Goal: Task Accomplishment & Management: Manage account settings

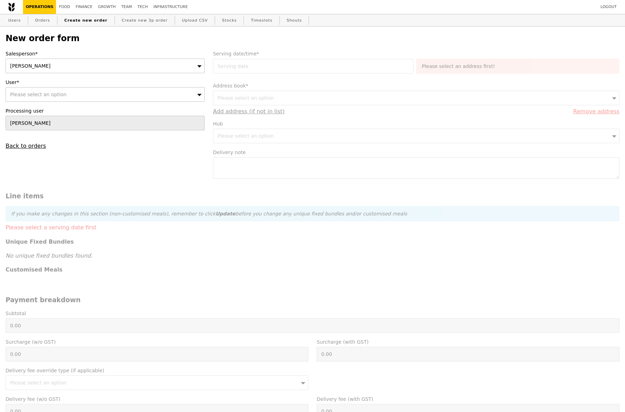
click at [61, 92] on span "Please select an option" at bounding box center [38, 95] width 56 height 6
type input "Confirm"
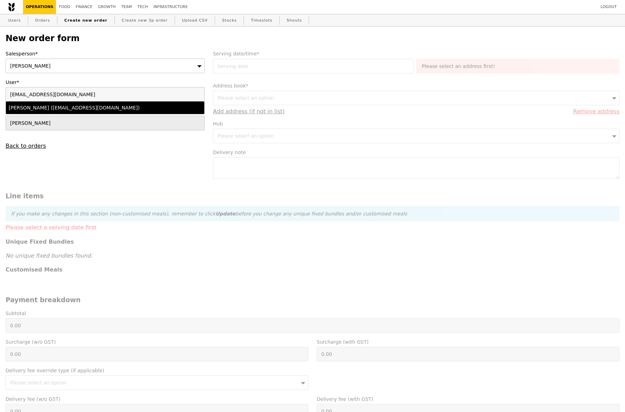
type input "[EMAIL_ADDRESS][DOMAIN_NAME]"
click at [59, 107] on div "[PERSON_NAME] ([EMAIL_ADDRESS][DOMAIN_NAME])" at bounding box center [81, 107] width 145 height 7
type input "Loading..."
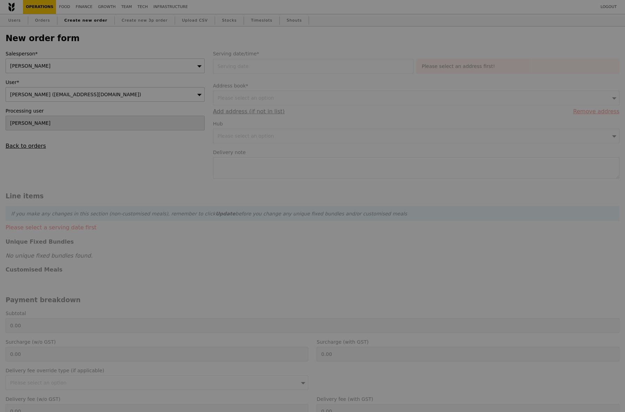
type input "13.76"
type input "15.00"
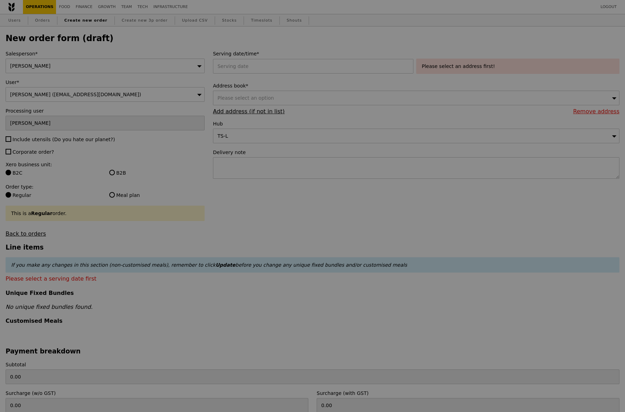
type input "Confirm"
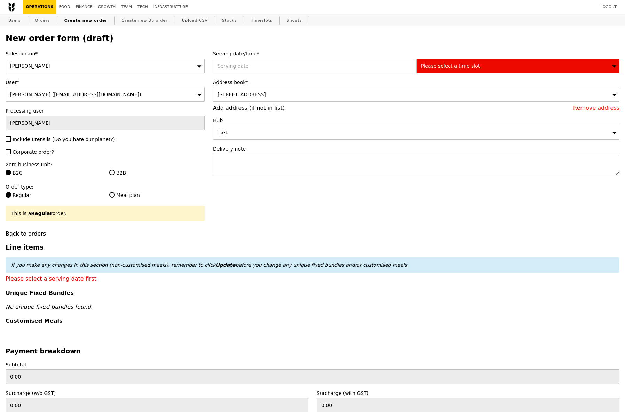
click at [43, 154] on span "Corporate order?" at bounding box center [33, 152] width 41 height 6
click at [11, 154] on input "Corporate order?" at bounding box center [9, 152] width 6 height 6
checkbox input "true"
click at [113, 173] on input "B2B" at bounding box center [112, 173] width 6 height 6
radio input "true"
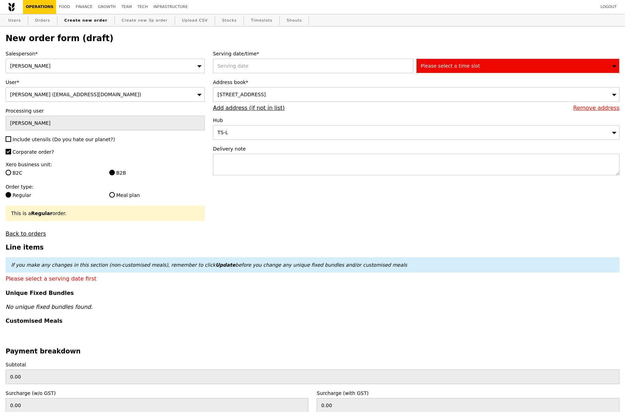
click at [341, 93] on div "[STREET_ADDRESS]" at bounding box center [416, 94] width 407 height 15
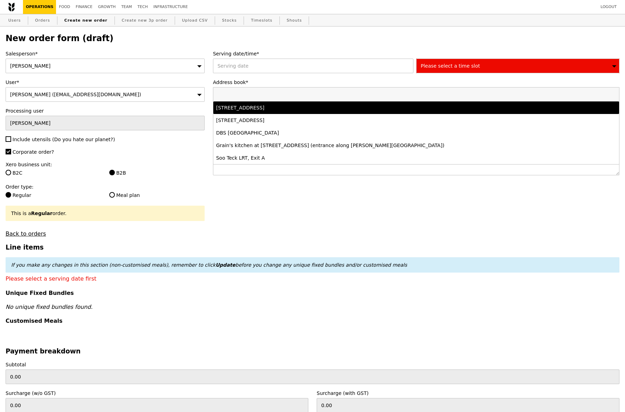
click at [331, 107] on div "[STREET_ADDRESS]" at bounding box center [366, 107] width 301 height 7
type input "Confirm"
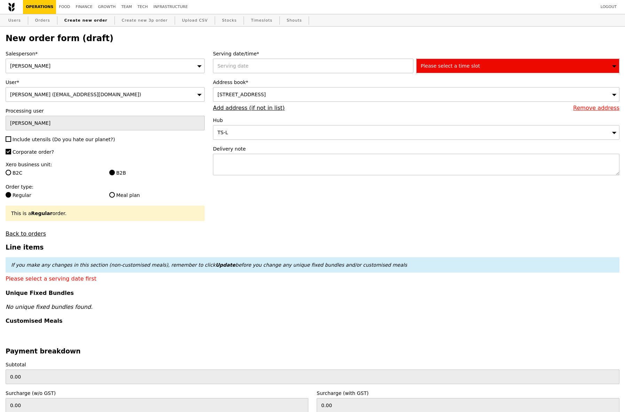
click at [469, 71] on div "Please select a time slot" at bounding box center [518, 66] width 203 height 15
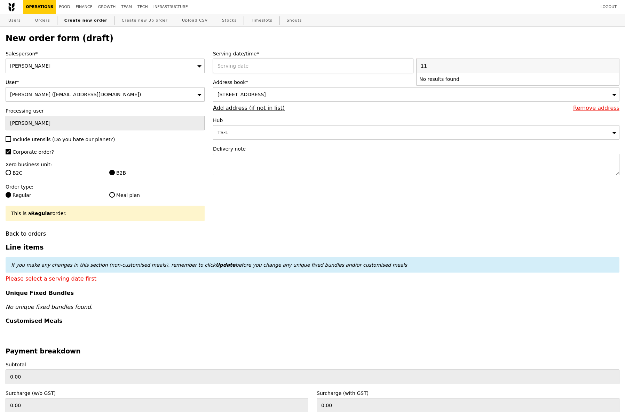
type input "11"
click at [335, 64] on div at bounding box center [314, 66] width 203 height 15
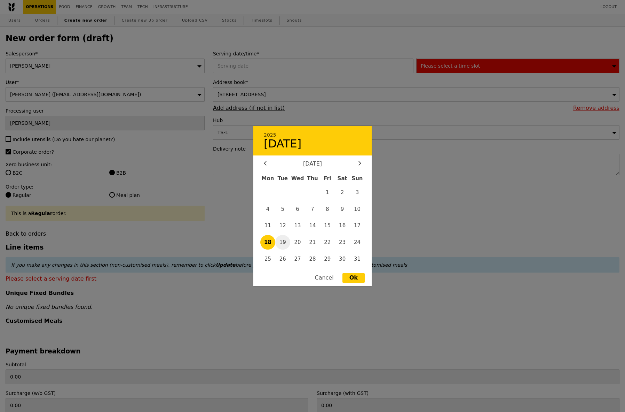
click at [288, 243] on span "19" at bounding box center [282, 242] width 15 height 15
type input "[DATE]"
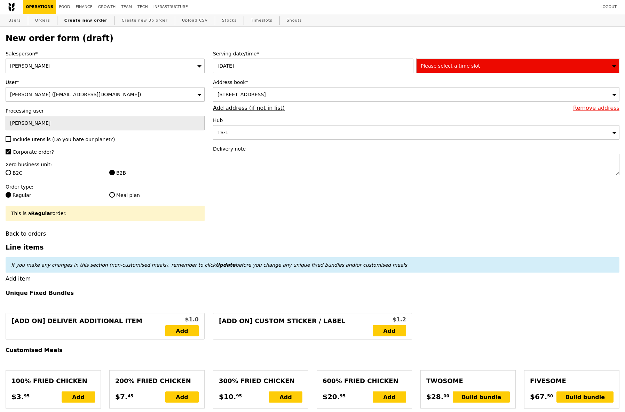
click at [459, 66] on span "Please select a time slot" at bounding box center [450, 66] width 59 height 6
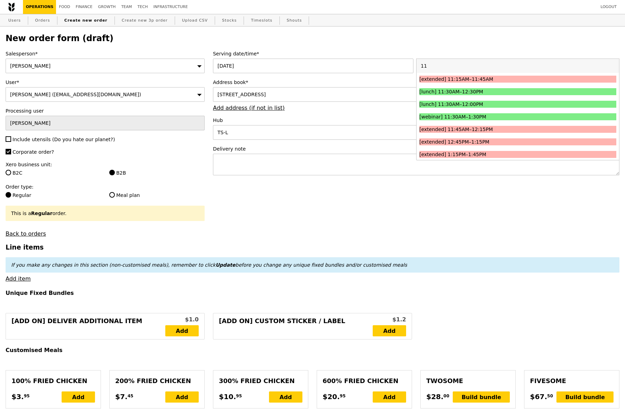
scroll to position [76, 0]
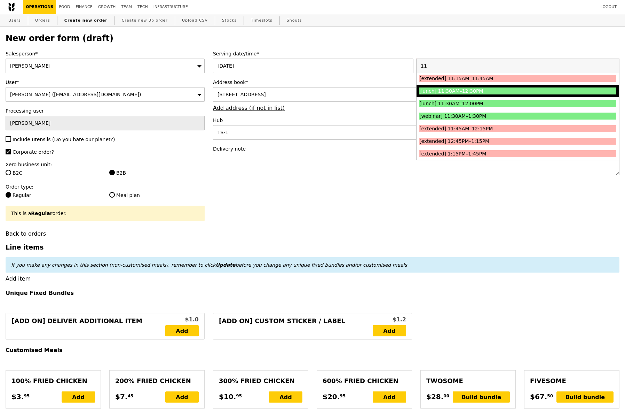
click at [514, 90] on div "[lunch] 11:30AM–12:30PM" at bounding box center [494, 90] width 148 height 7
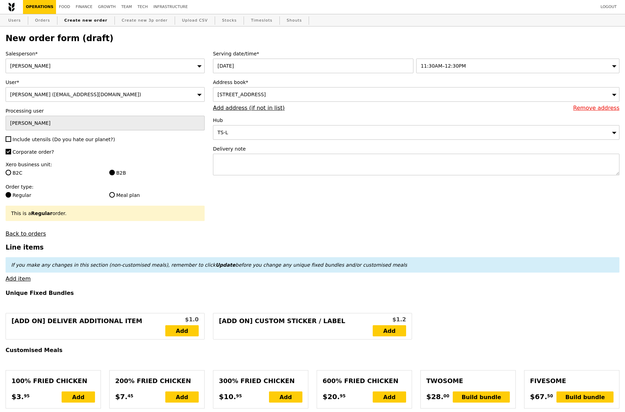
type input "Confirm"
click at [264, 161] on textarea at bounding box center [416, 165] width 407 height 22
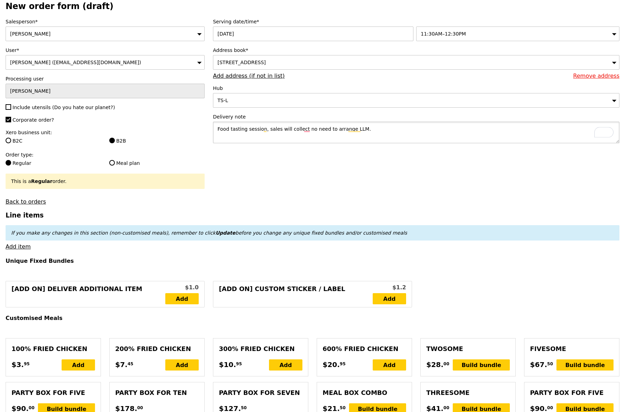
scroll to position [31, 0]
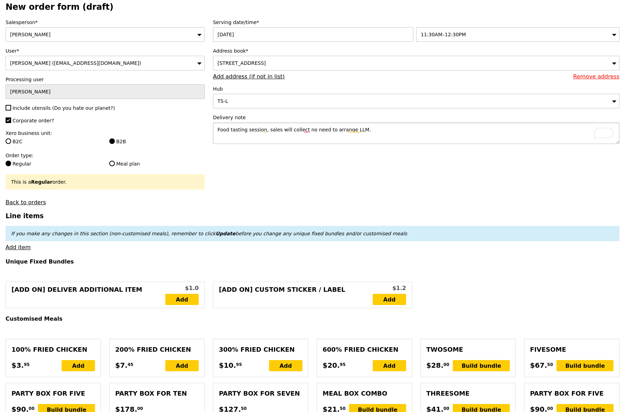
type textarea "Food tasting session, sales will collect no need to arrange LLM."
type input "Confirm"
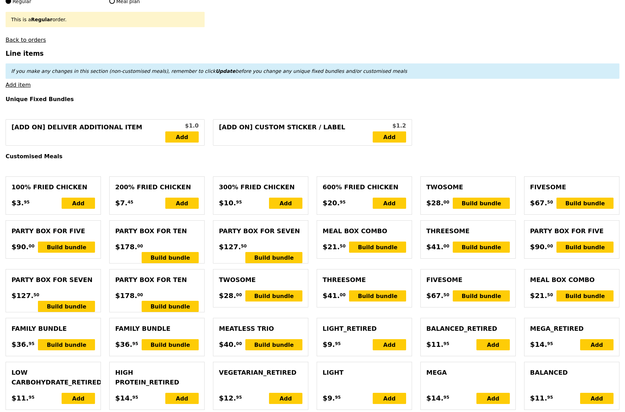
scroll to position [222, 0]
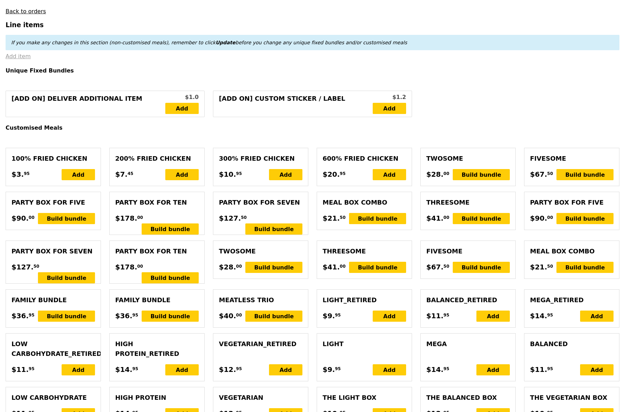
click at [25, 57] on link "Add item" at bounding box center [18, 56] width 25 height 7
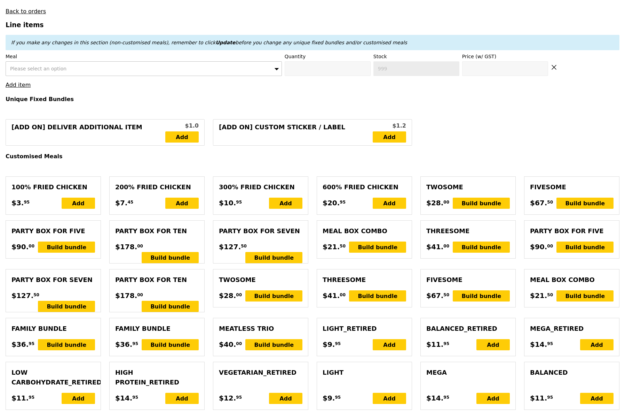
click at [31, 68] on span "Please select an option" at bounding box center [38, 69] width 56 height 6
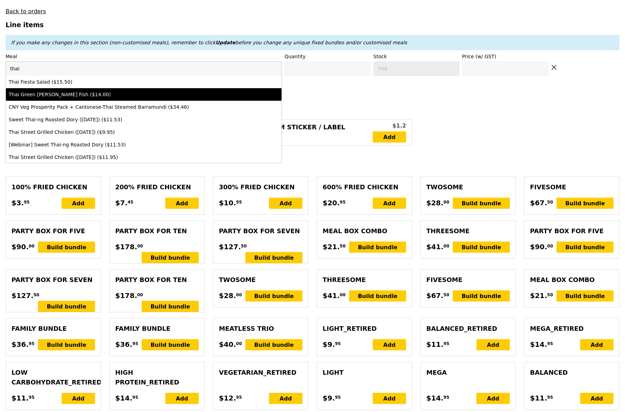
type input "thai"
click at [56, 96] on div "Thai Green [PERSON_NAME] Fish ($14.00)" at bounding box center [110, 94] width 203 height 7
type input "Confirm anyway"
type input "0"
type input "77"
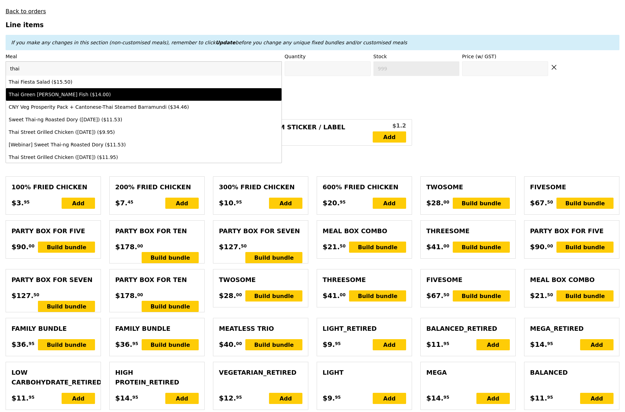
type input "14.0"
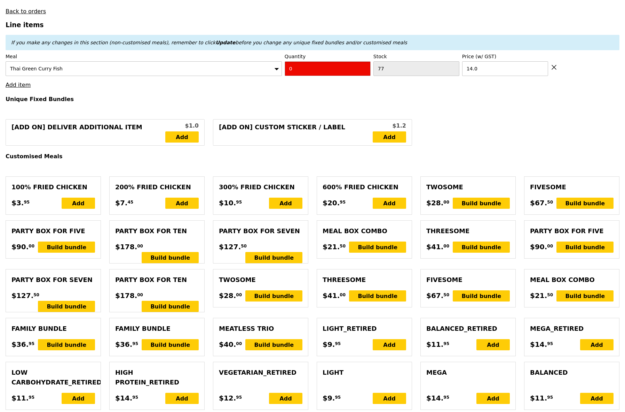
click at [344, 68] on input "0" at bounding box center [328, 68] width 86 height 15
type input "Confirm"
type input "2"
click at [19, 86] on link "Add item" at bounding box center [18, 84] width 25 height 7
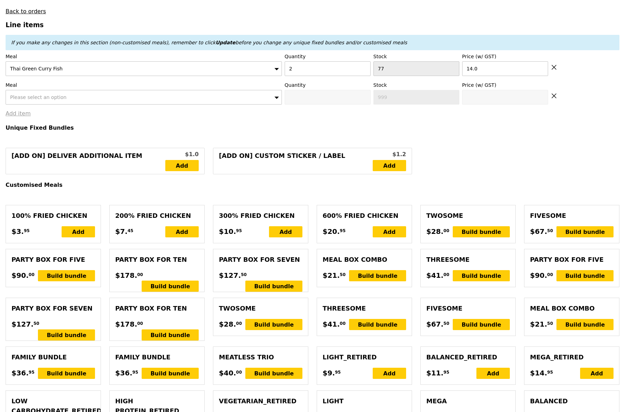
type input "Loading..."
type input "28.00"
type input "11.70"
type input "12.75"
type input "40.75"
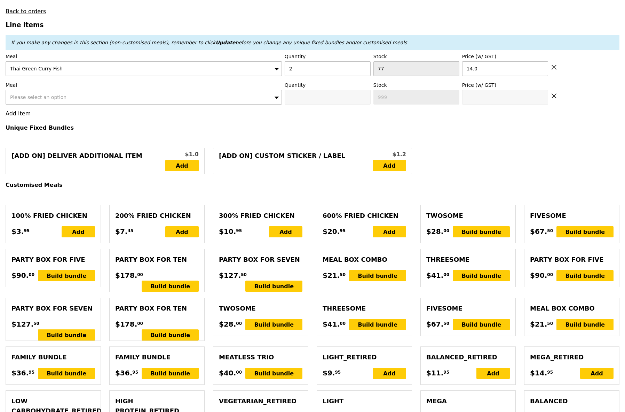
click at [35, 98] on span "Please select an option" at bounding box center [38, 97] width 56 height 6
type input "Confirm"
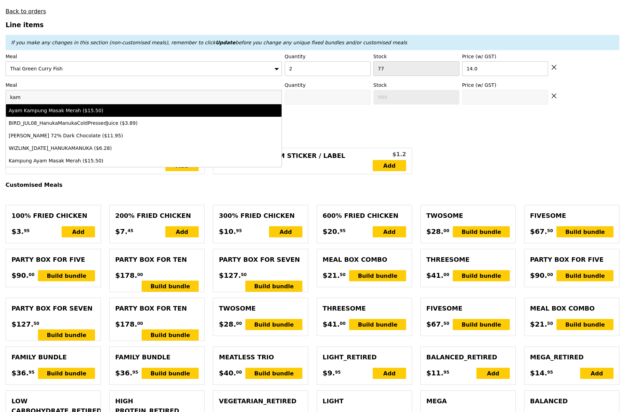
type input "kam"
click at [48, 112] on div "Ayam Kampung Masak Merah ($15.50)" at bounding box center [110, 110] width 203 height 7
type input "Confirm anyway"
type input "0"
type input "95"
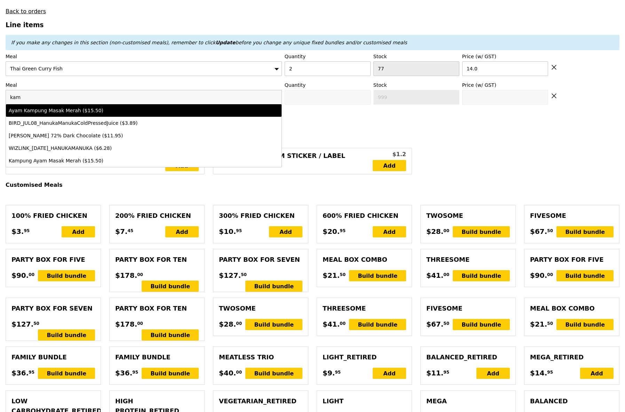
type input "15.5"
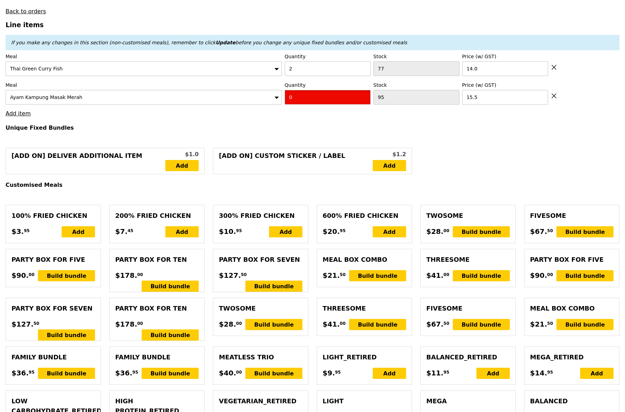
click at [297, 97] on input "0" at bounding box center [328, 97] width 86 height 15
type input "Confirm"
type input "2"
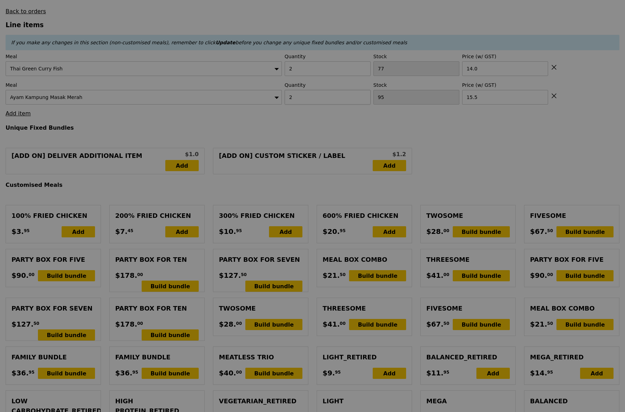
type input "Loading..."
click at [19, 111] on div at bounding box center [312, 206] width 625 height 412
type input "59.00"
type input "8.85"
type input "9.65"
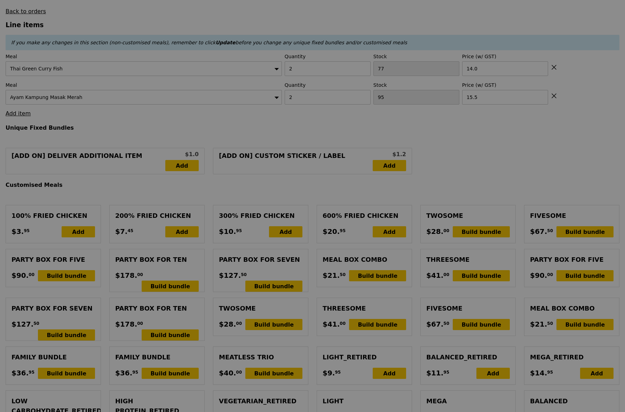
type input "68.65"
type input "28.00"
type input "11.70"
type input "12.75"
type input "40.75"
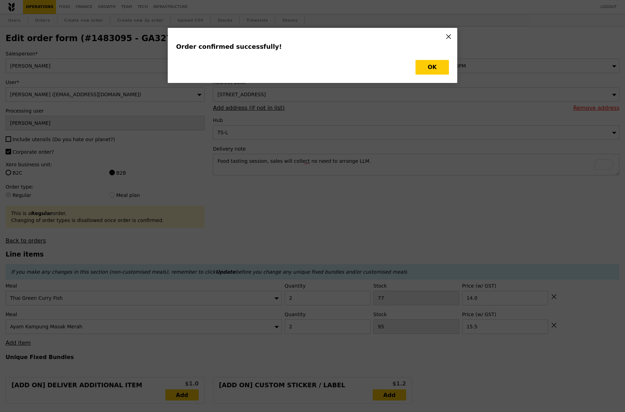
type input "75"
type input "93"
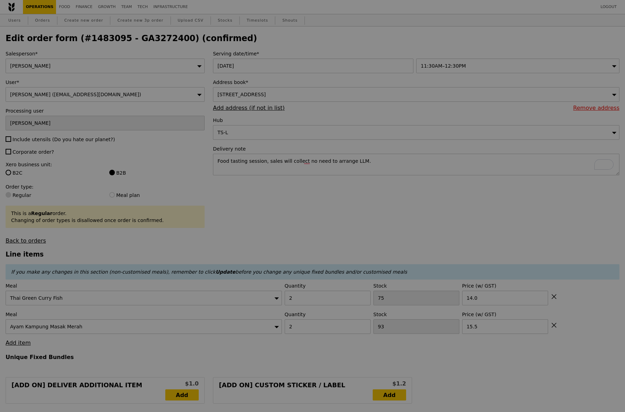
type input "59.00"
type input "8.85"
type input "9.65"
type input "68.65"
type input "Loading..."
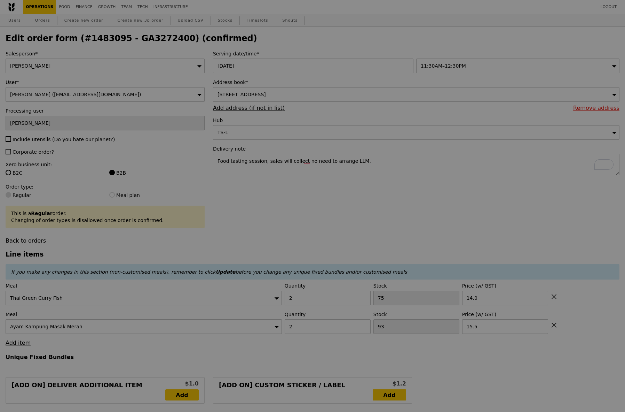
checkbox input "false"
type input "93"
type input "15.50"
type input "75"
type input "14.00"
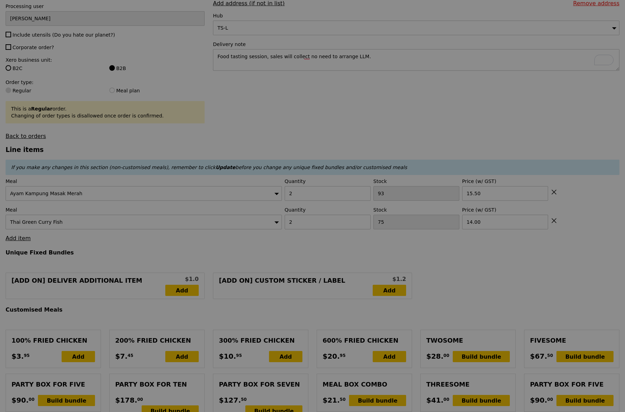
type input "Update"
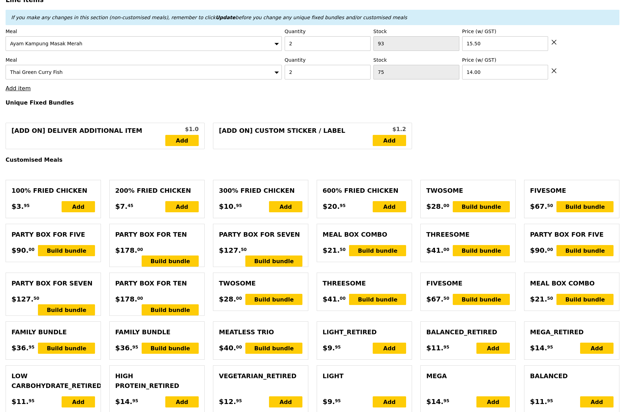
scroll to position [256, 0]
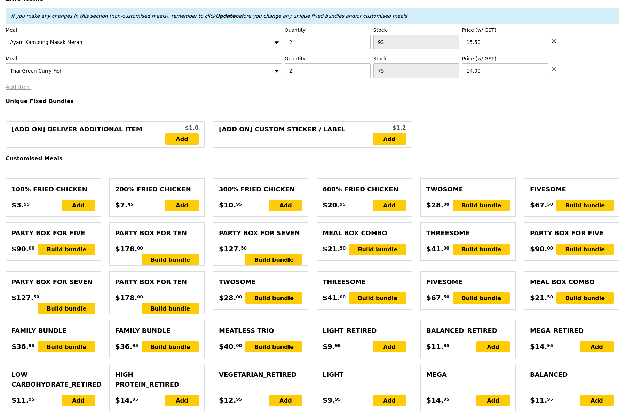
click at [20, 87] on link "Add item" at bounding box center [18, 87] width 25 height 7
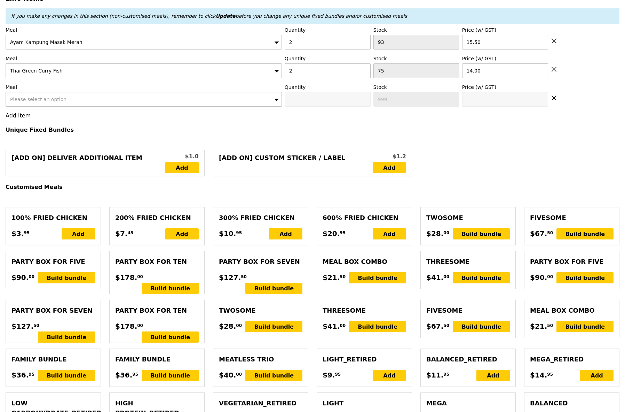
click at [28, 98] on span "Please select an option" at bounding box center [38, 99] width 56 height 6
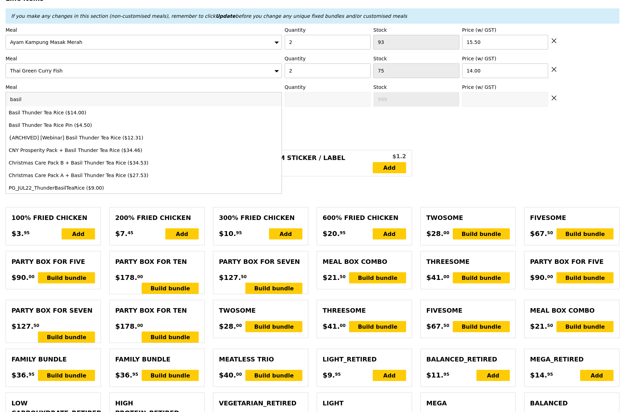
type input "basil"
click at [44, 112] on div "Basil Thunder Tea Rice ($14.00)" at bounding box center [110, 112] width 203 height 7
type input "0"
type input "85"
type input "14.0"
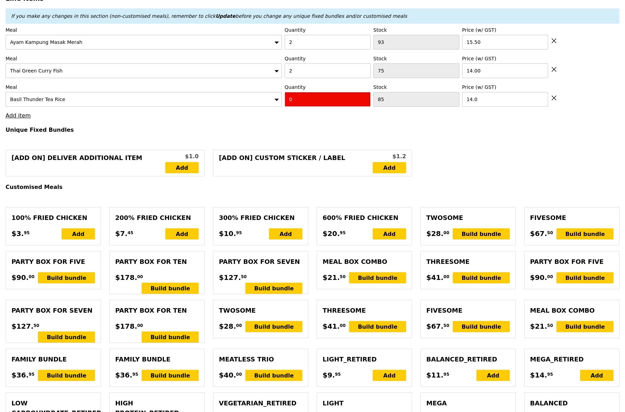
click at [333, 101] on input "0" at bounding box center [328, 99] width 86 height 15
type input "1"
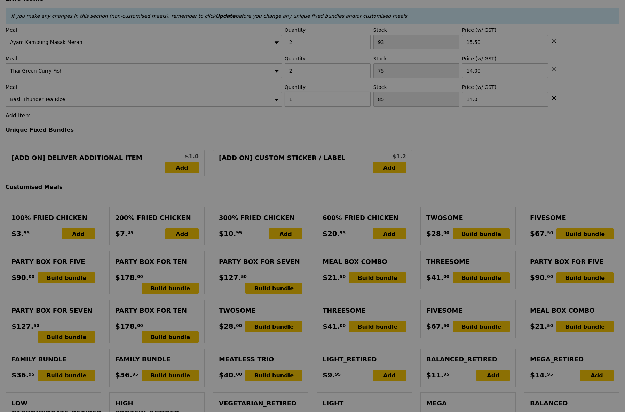
type input "Loading..."
type input "73.00"
type input "7.57"
type input "8.25"
type input "81.25"
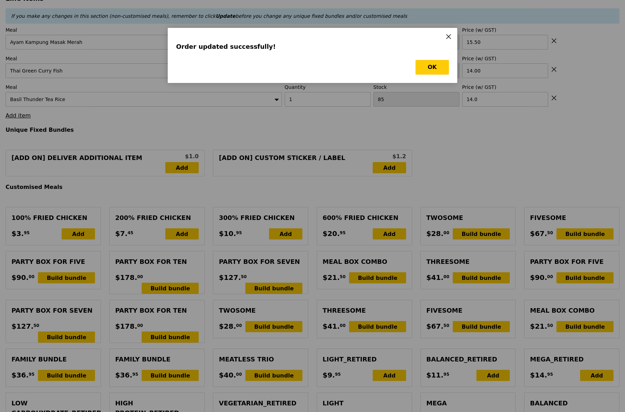
scroll to position [0, 0]
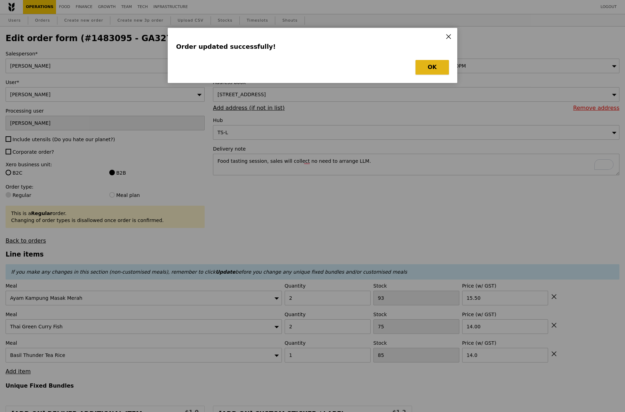
click at [430, 67] on button "OK" at bounding box center [432, 67] width 33 height 15
type input "Loading..."
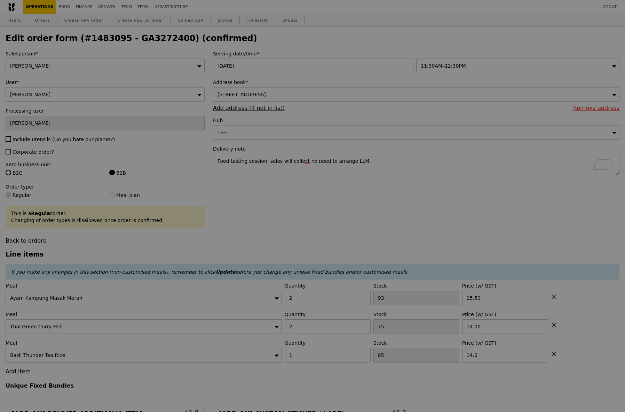
type input "0.00"
type input "8.25"
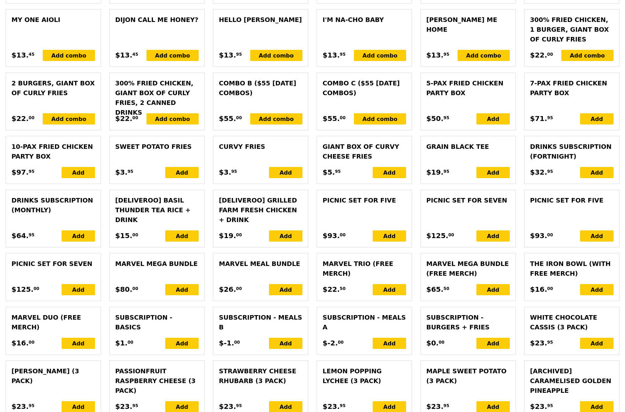
scroll to position [1533, 0]
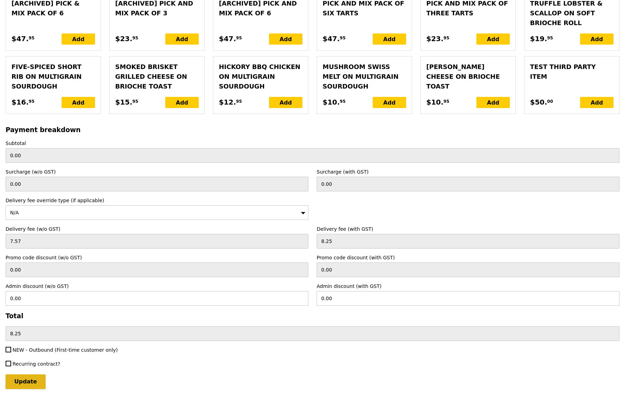
click at [31, 374] on input "Update" at bounding box center [26, 381] width 40 height 15
click at [81, 205] on div "N/A" at bounding box center [157, 212] width 303 height 15
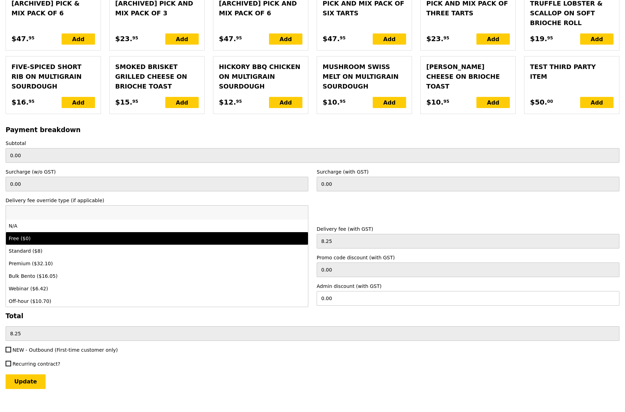
click at [61, 235] on div "Free ($0)" at bounding box center [120, 238] width 223 height 7
type input "Loading..."
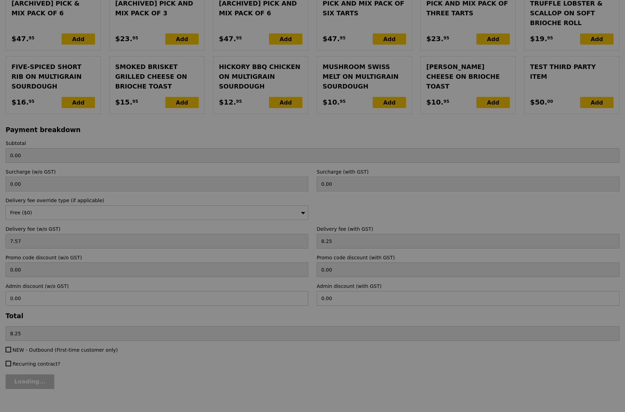
type input "0.00"
type input "Update"
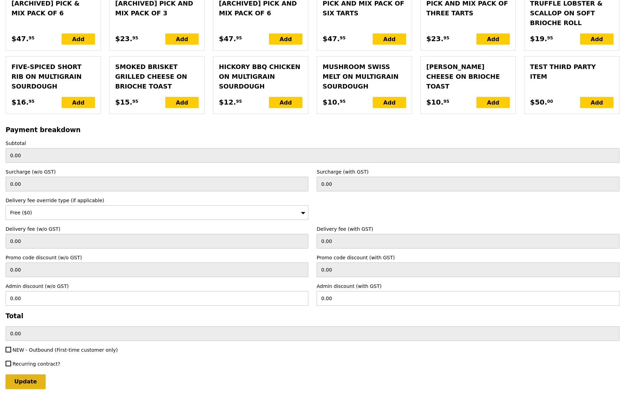
click at [22, 377] on input "Update" at bounding box center [26, 381] width 40 height 15
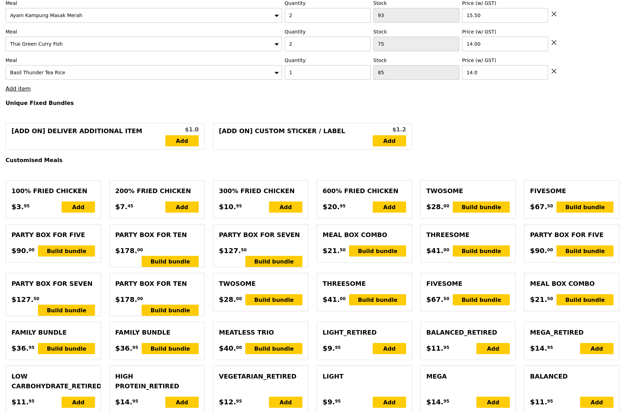
scroll to position [24, 0]
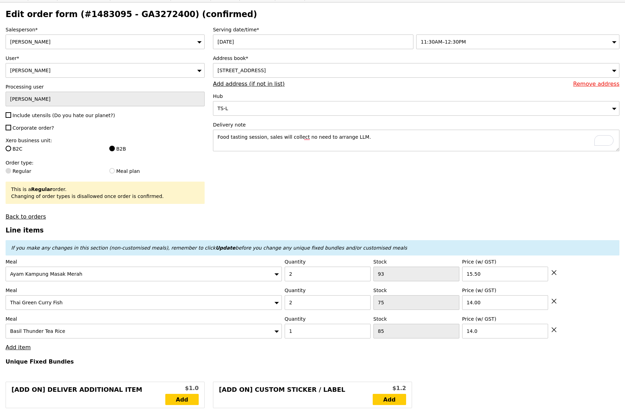
click at [371, 69] on div "[STREET_ADDRESS]" at bounding box center [416, 70] width 407 height 15
type input "grain"
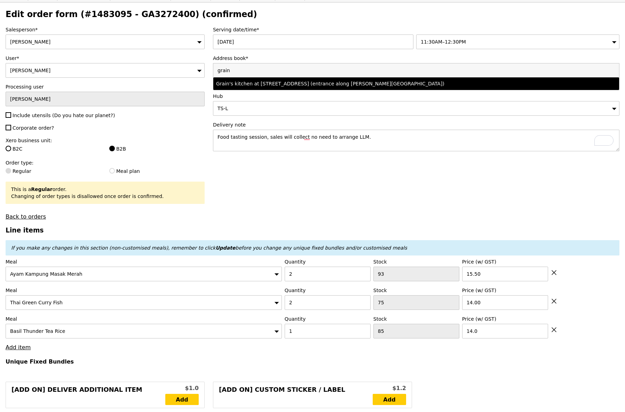
click at [369, 85] on div "Grain's kitchen at [STREET_ADDRESS] (entrance along [PERSON_NAME][GEOGRAPHIC_DA…" at bounding box center [366, 83] width 301 height 7
type input "Loading..."
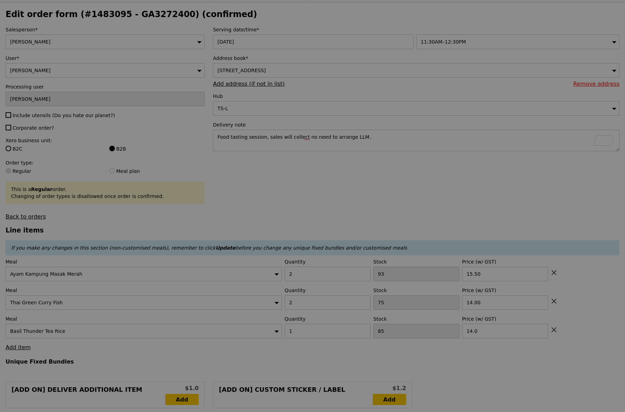
type input "84"
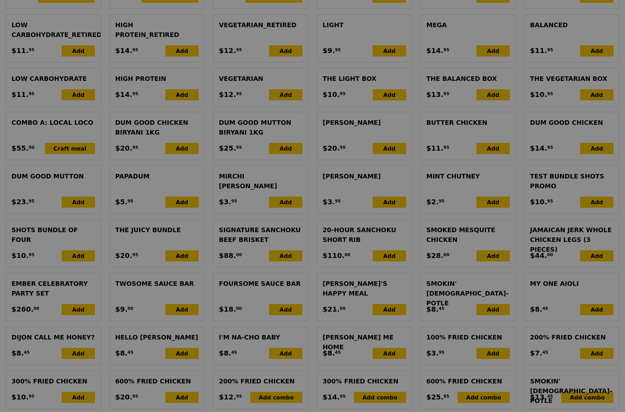
scroll to position [1533, 0]
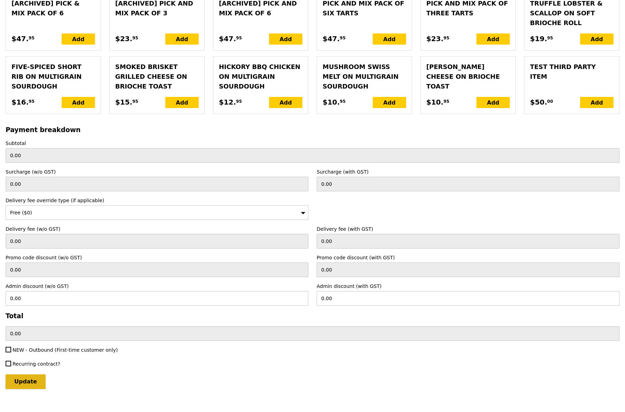
click at [30, 374] on input "Update" at bounding box center [26, 381] width 40 height 15
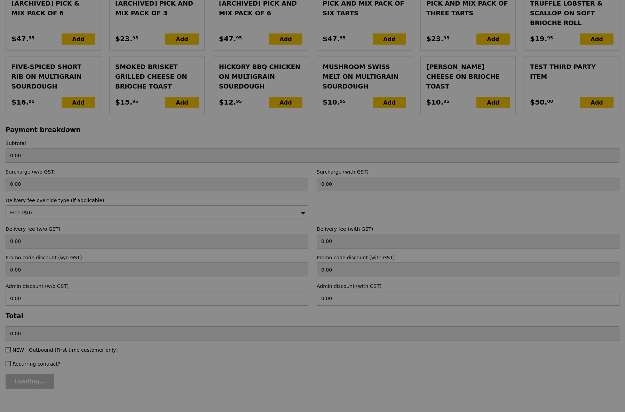
type input "Loading..."
type input "73.00"
type input "Update"
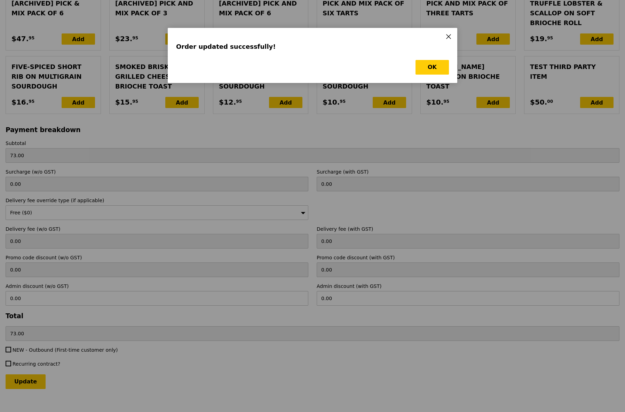
scroll to position [0, 0]
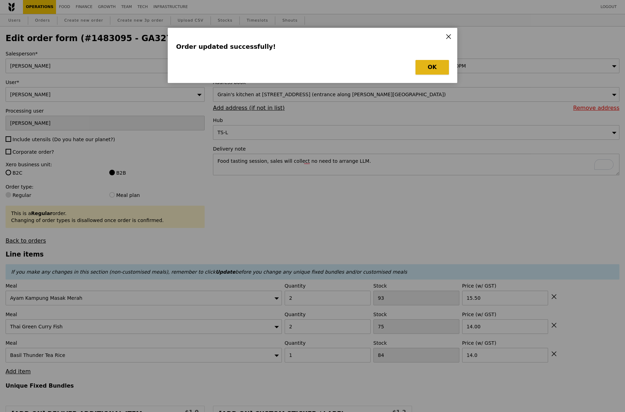
click at [436, 68] on button "OK" at bounding box center [432, 67] width 33 height 15
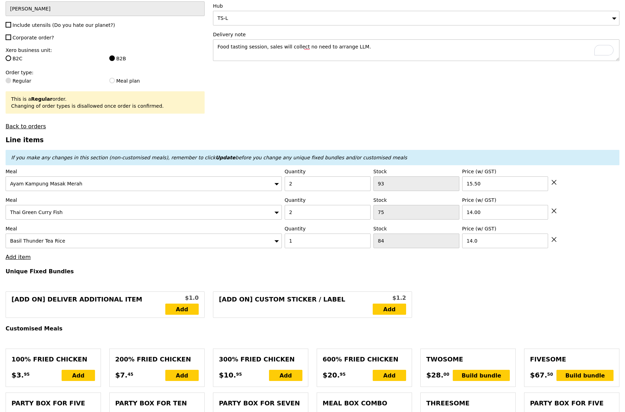
scroll to position [117, 0]
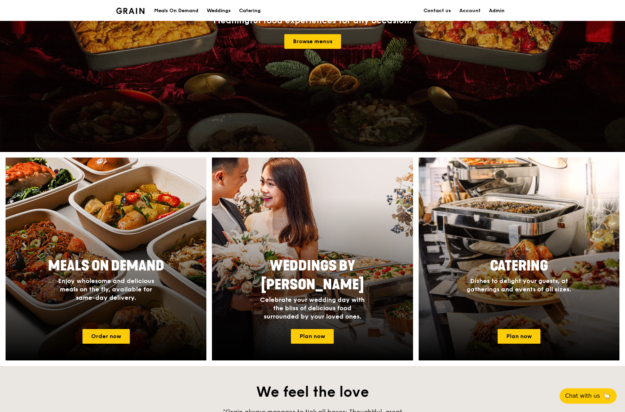
scroll to position [218, 0]
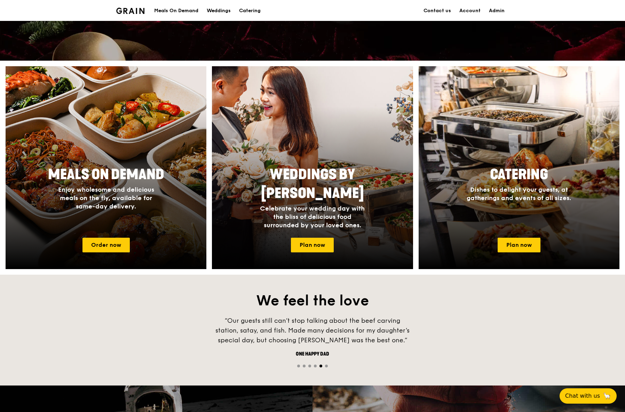
click at [189, 10] on div "Meals On Demand" at bounding box center [176, 10] width 44 height 21
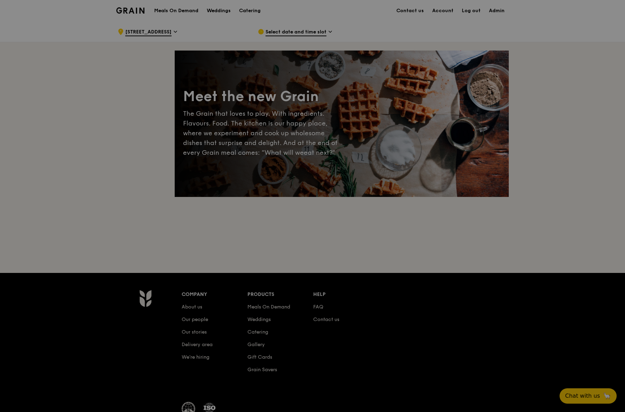
click at [310, 33] on div at bounding box center [312, 206] width 625 height 412
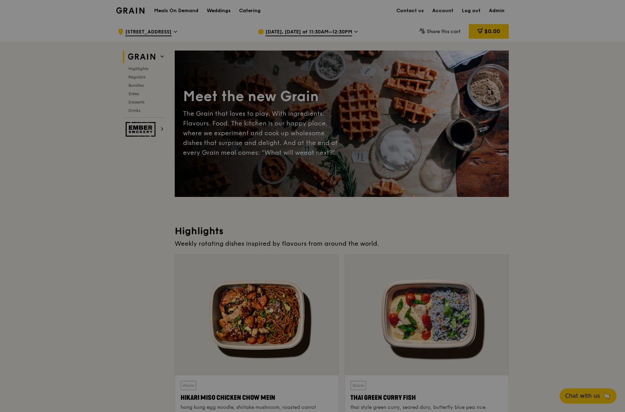
click at [310, 33] on div at bounding box center [312, 206] width 625 height 412
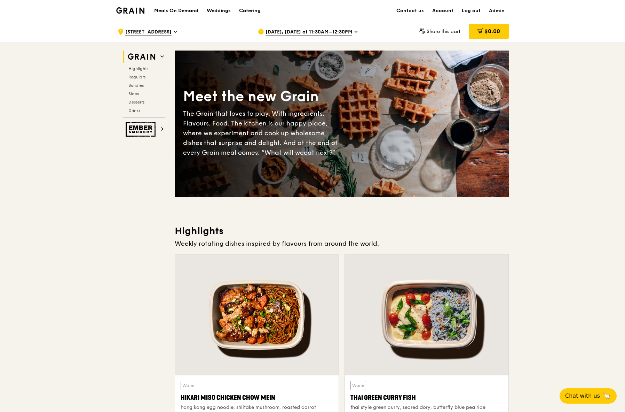
click at [294, 33] on span "Aug 19, Tomorrow at 11:30AM–12:30PM" at bounding box center [309, 33] width 87 height 8
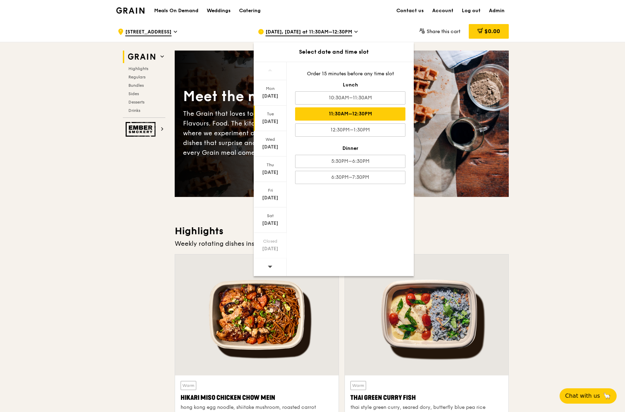
click at [270, 124] on div "Aug 19" at bounding box center [270, 121] width 31 height 7
click at [346, 115] on div "11:30AM–12:30PM" at bounding box center [350, 113] width 110 height 13
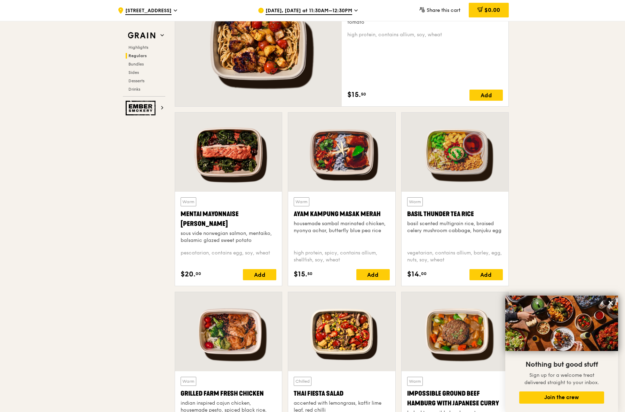
scroll to position [530, 0]
